Goal: Task Accomplishment & Management: Use online tool/utility

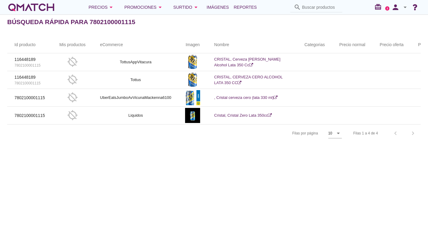
click at [33, 10] on div "white-qmatch-logo" at bounding box center [31, 7] width 48 height 12
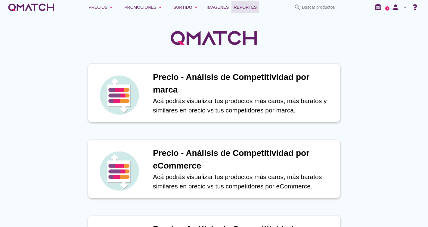
click at [246, 5] on span "Reportes" at bounding box center [245, 7] width 23 height 7
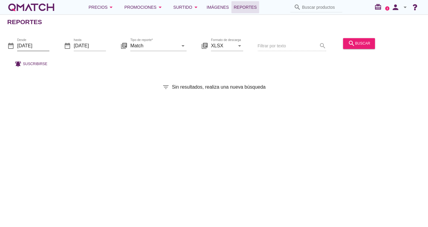
click at [43, 48] on input "[DATE]" at bounding box center [33, 46] width 32 height 10
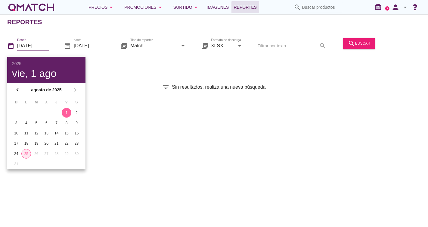
click at [26, 153] on div "25" at bounding box center [26, 153] width 9 height 5
type input "[DATE]"
click at [24, 153] on div "25" at bounding box center [26, 153] width 10 height 5
click at [106, 111] on div "Reportes date_range Desde [DATE] date_range hasta [DATE] library_books Tipo de …" at bounding box center [214, 120] width 428 height 212
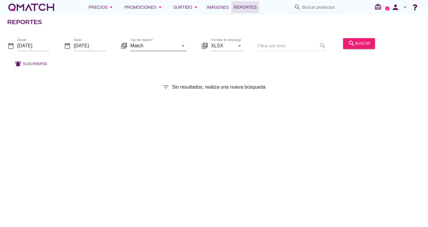
click at [176, 48] on input "Match" at bounding box center [154, 46] width 48 height 10
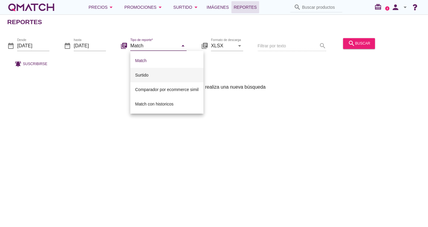
click at [153, 73] on div "Surtido" at bounding box center [167, 74] width 64 height 7
type input "Surtido"
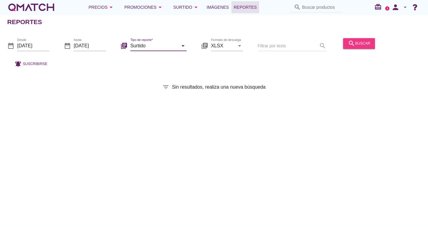
click at [348, 43] on icon "search" at bounding box center [351, 43] width 7 height 7
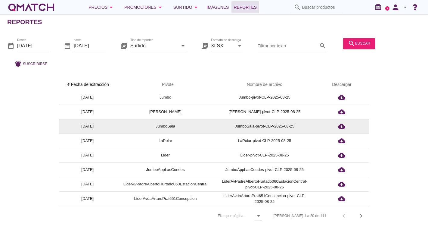
scroll to position [67, 0]
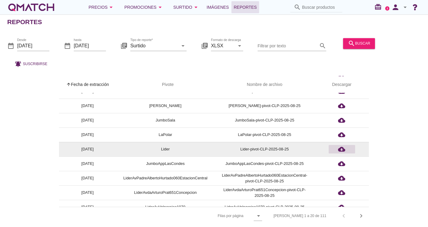
click at [343, 149] on icon "cloud_download" at bounding box center [341, 148] width 7 height 7
